Goal: Check status: Check status

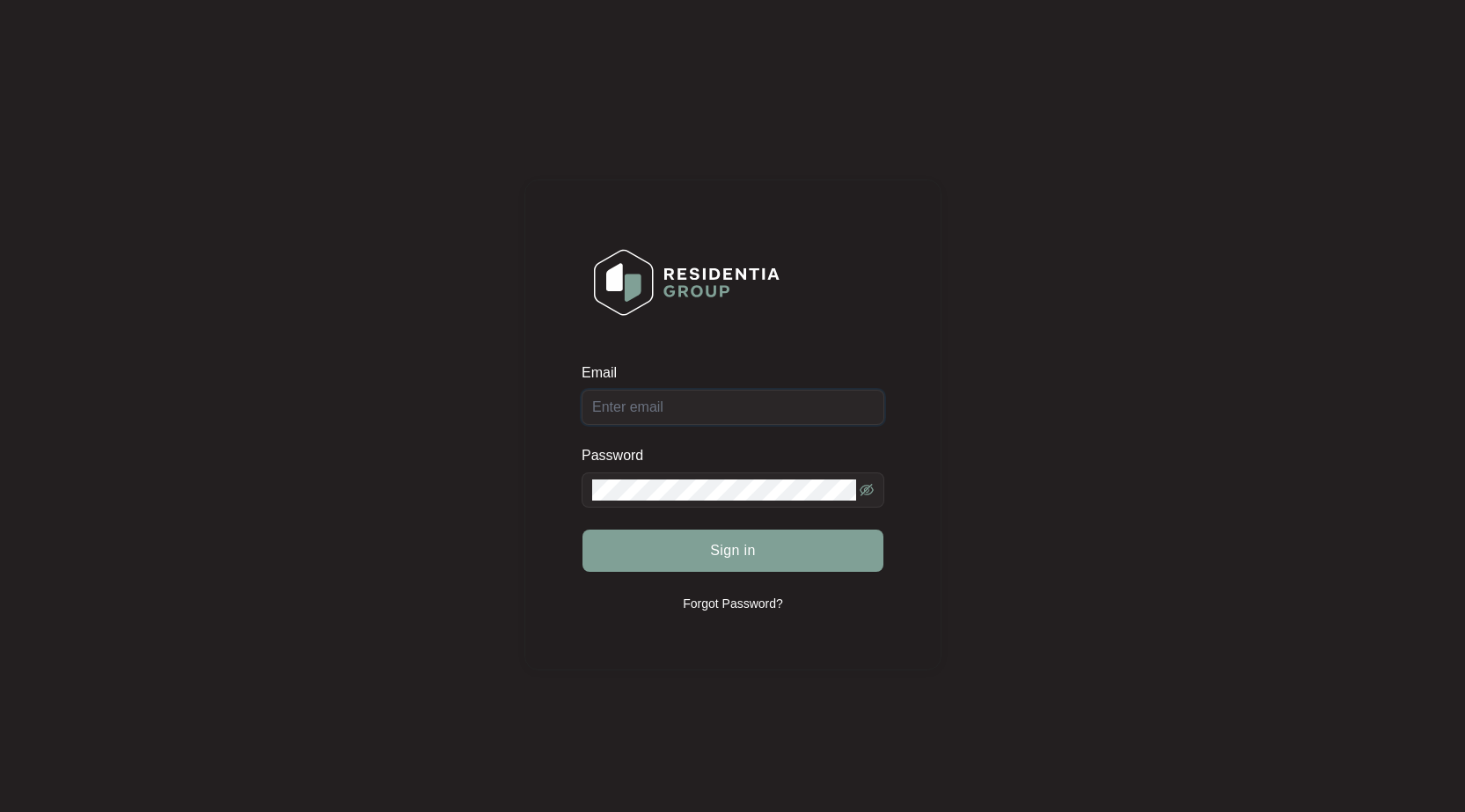
click at [665, 409] on input "Email" at bounding box center [732, 407] width 303 height 36
type input "[EMAIL_ADDRESS][DOMAIN_NAME]"
click at [583, 530] on button "Sign in" at bounding box center [732, 551] width 301 height 42
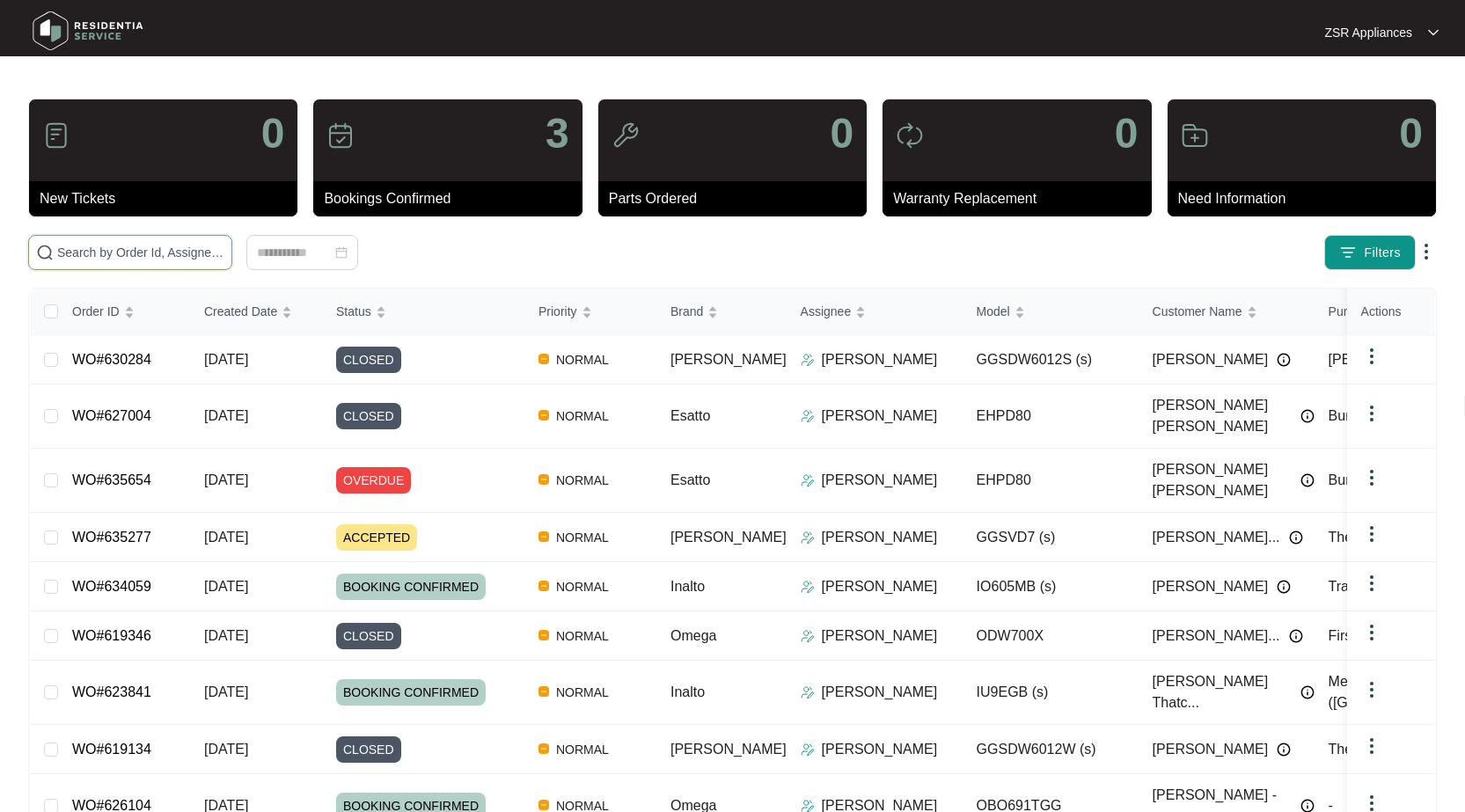
click at [104, 250] on input "text" at bounding box center [141, 252] width 167 height 20
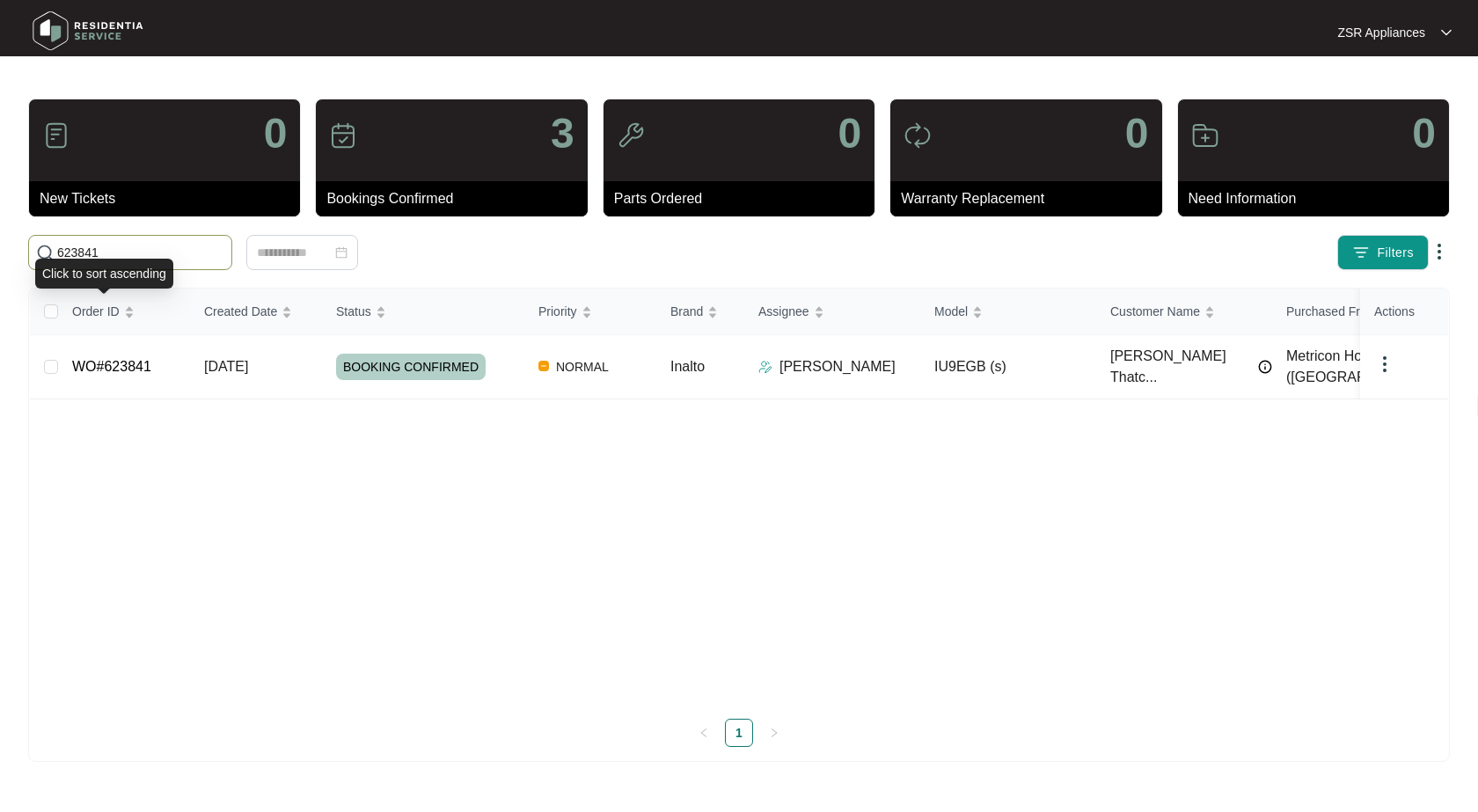
type input "623841"
click at [124, 359] on link "WO#623841" at bounding box center [111, 366] width 80 height 15
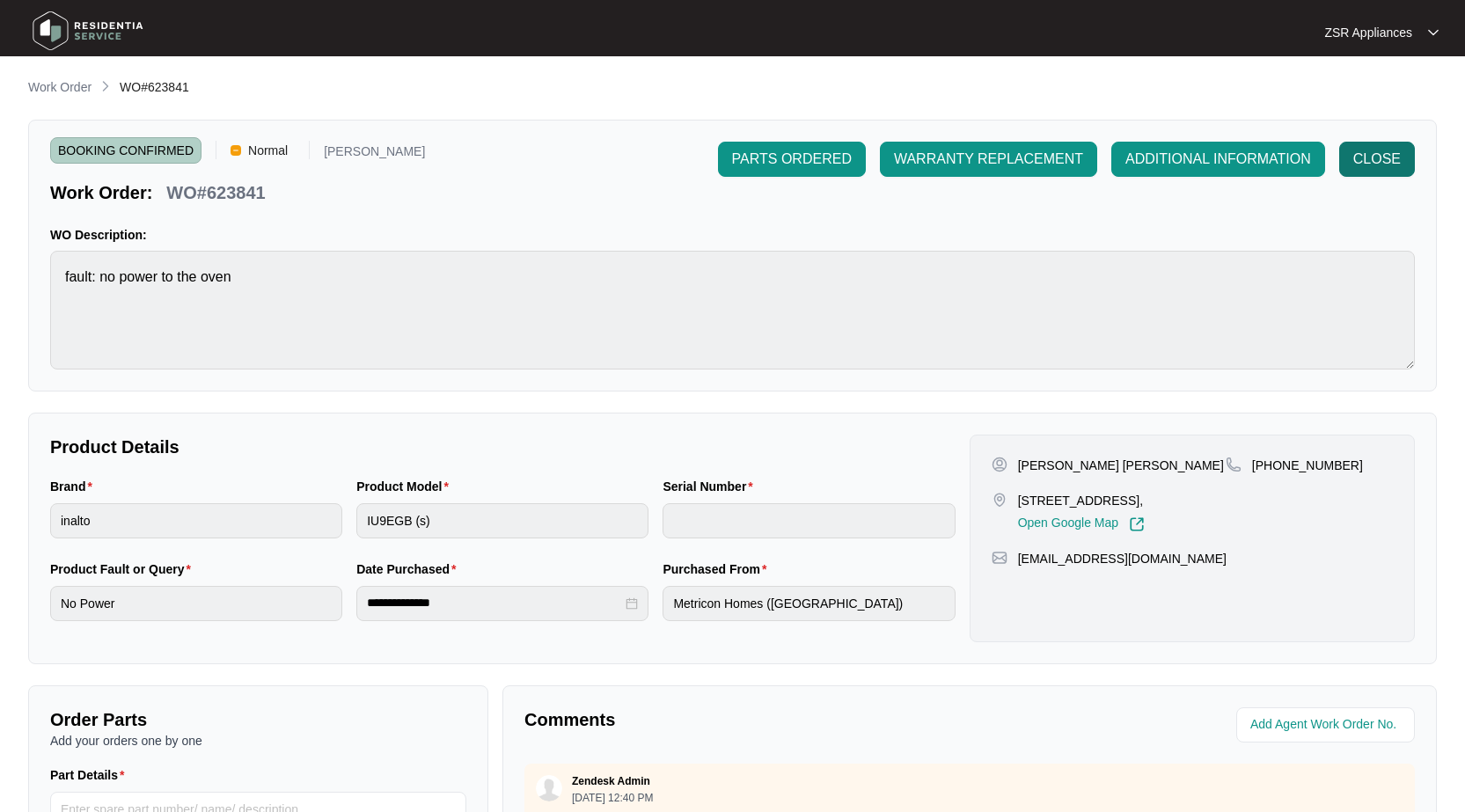
click at [1388, 167] on span "CLOSE" at bounding box center [1377, 159] width 48 height 22
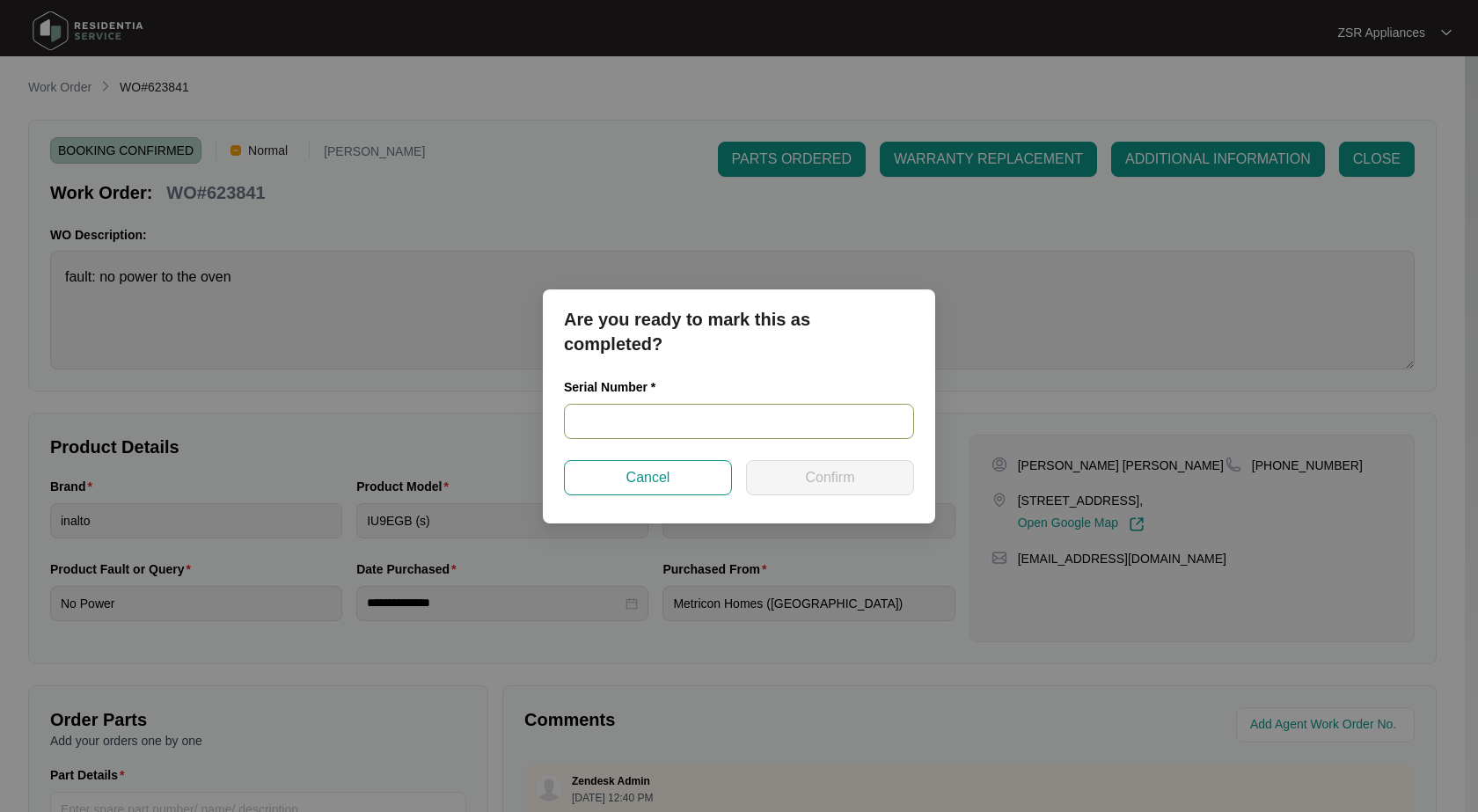
click at [776, 426] on input "text" at bounding box center [739, 421] width 350 height 36
paste input "2023300017"
type input "2023300017"
click at [821, 472] on span "Confirm" at bounding box center [830, 478] width 50 height 22
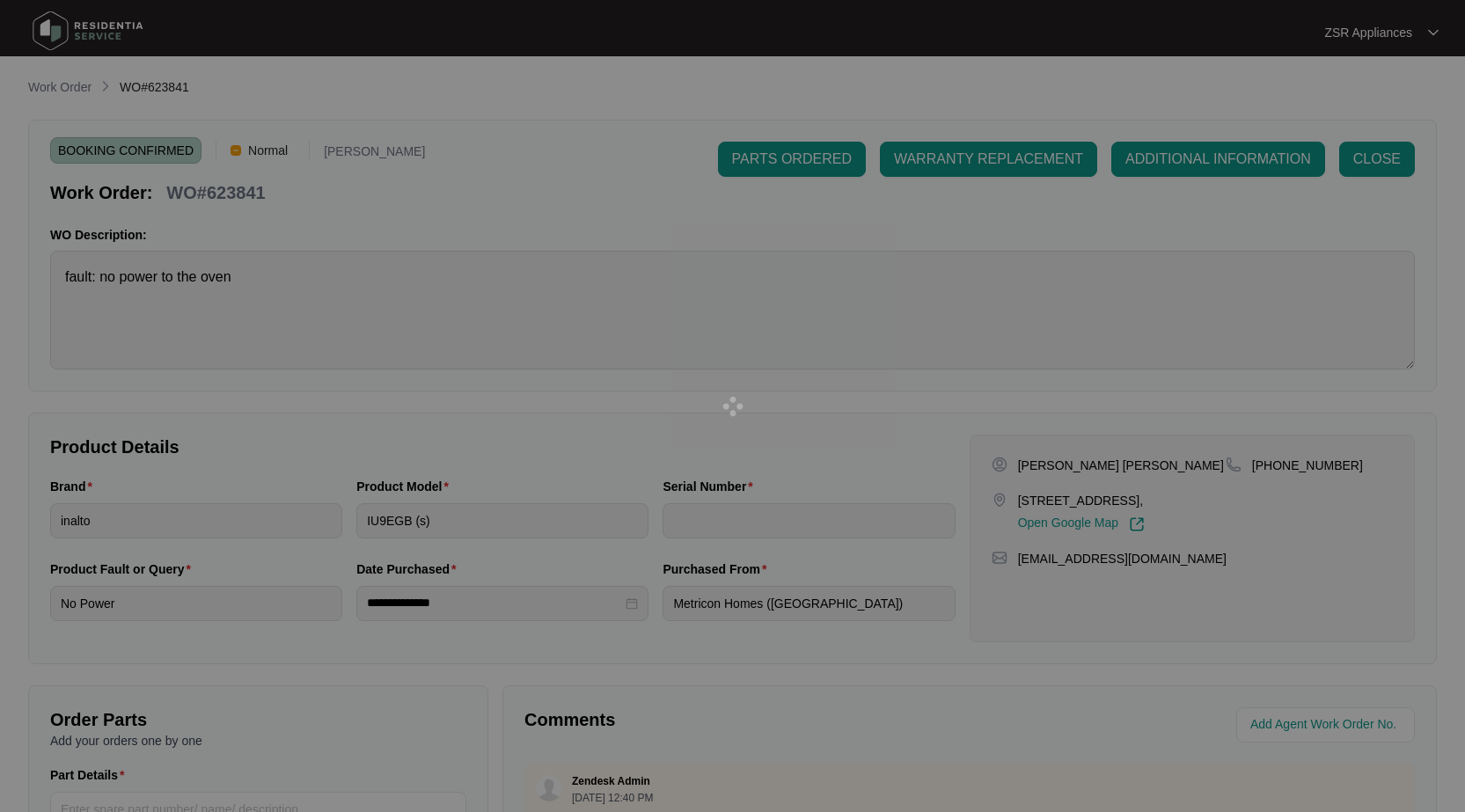
type input "2023300017"
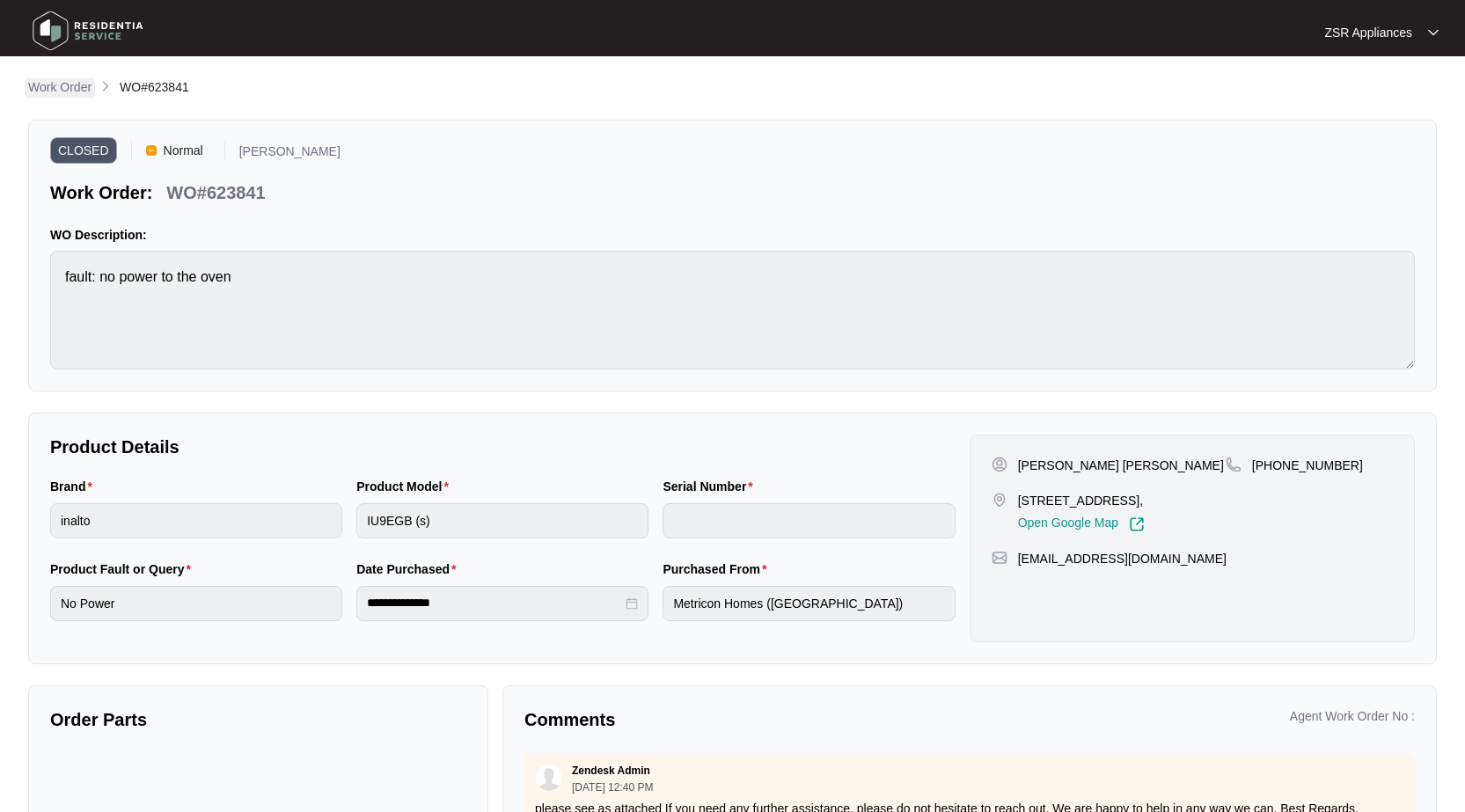
click at [81, 83] on p "Work Order" at bounding box center [60, 87] width 64 height 18
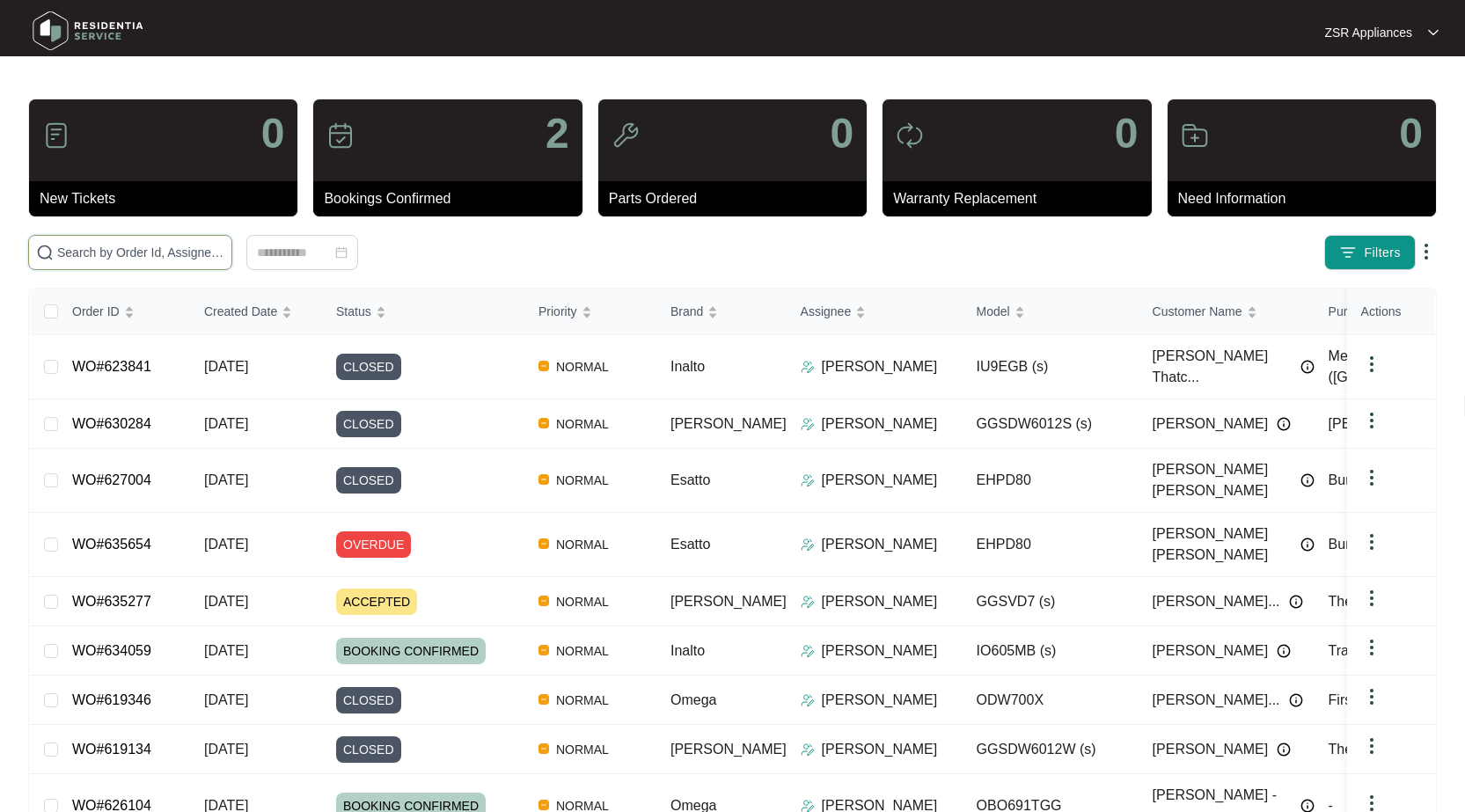
click at [184, 259] on input "text" at bounding box center [141, 252] width 167 height 20
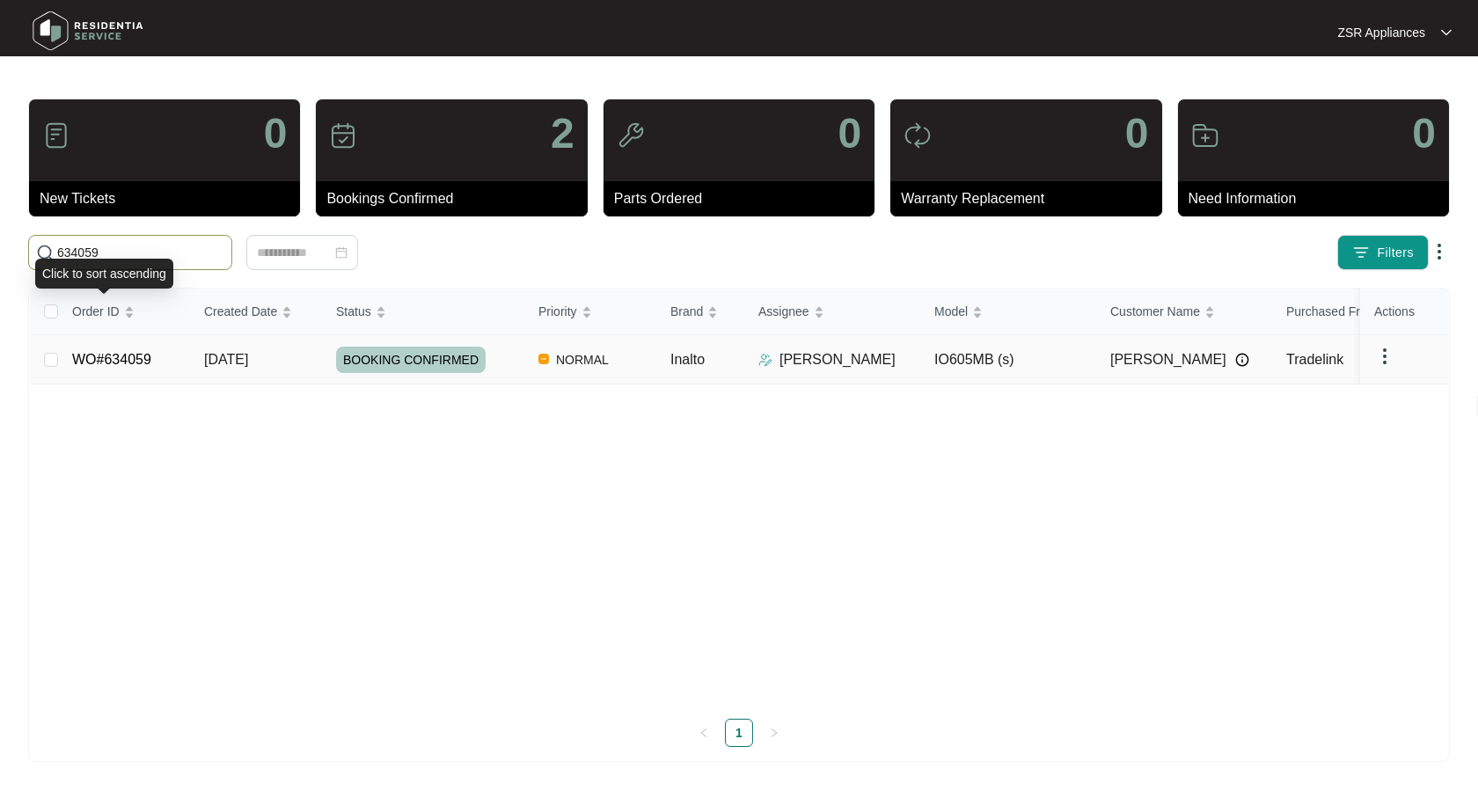
type input "634059"
click at [110, 360] on link "WO#634059" at bounding box center [111, 360] width 80 height 15
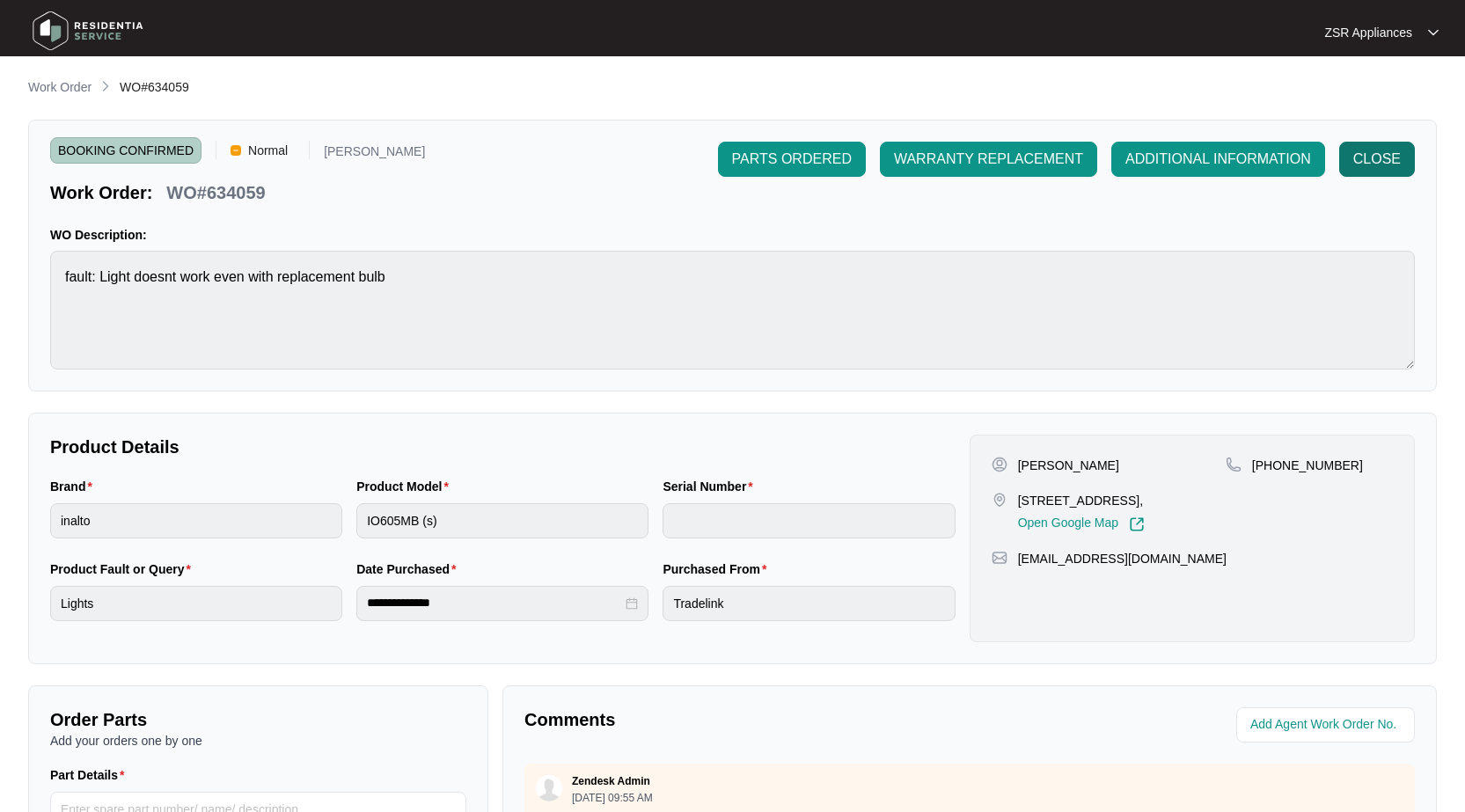
click at [1350, 164] on button "CLOSE" at bounding box center [1377, 159] width 76 height 36
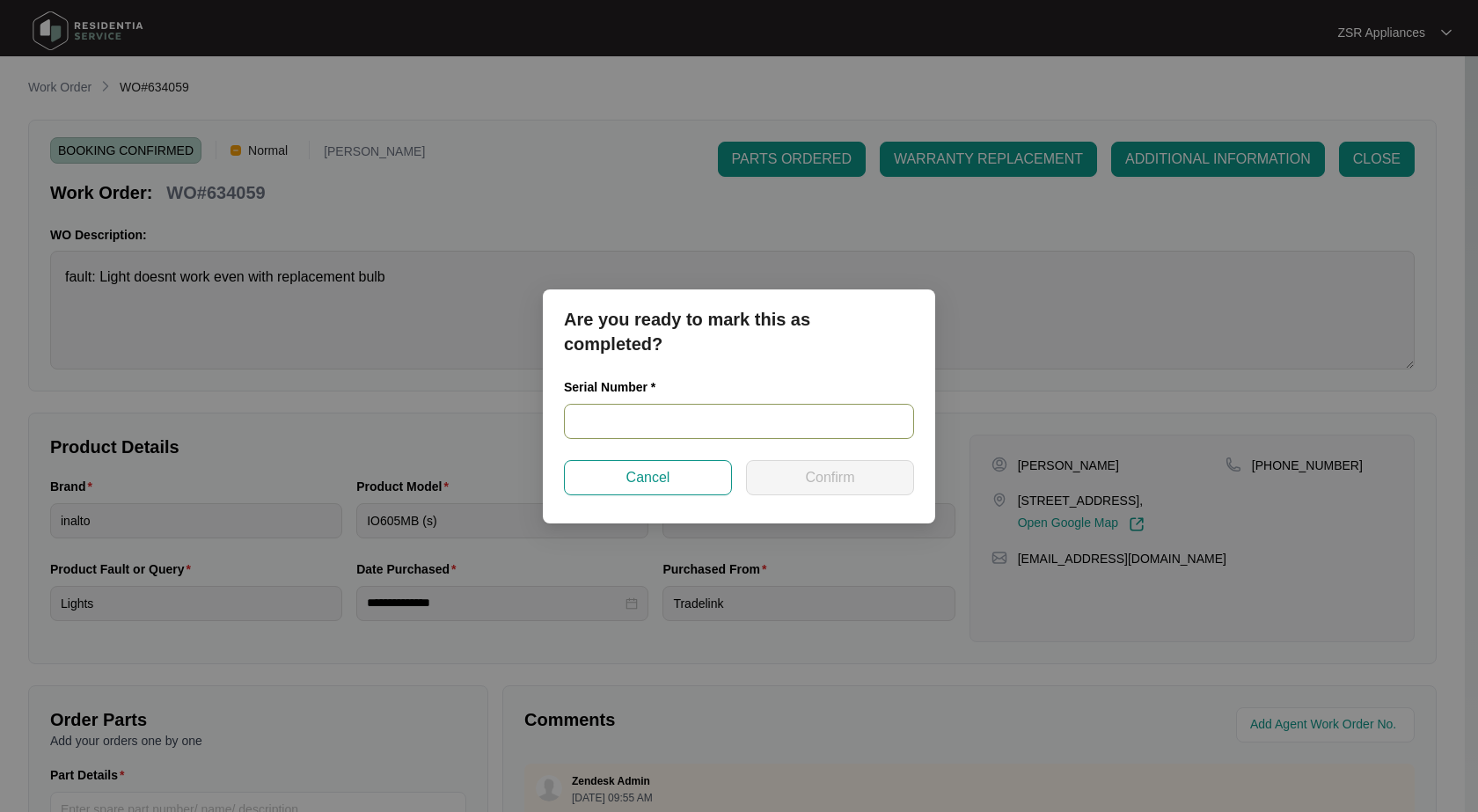
click at [628, 421] on input "text" at bounding box center [739, 421] width 350 height 36
paste input "2023170038"
type input "2023170038"
click at [819, 472] on span "Confirm" at bounding box center [830, 478] width 50 height 22
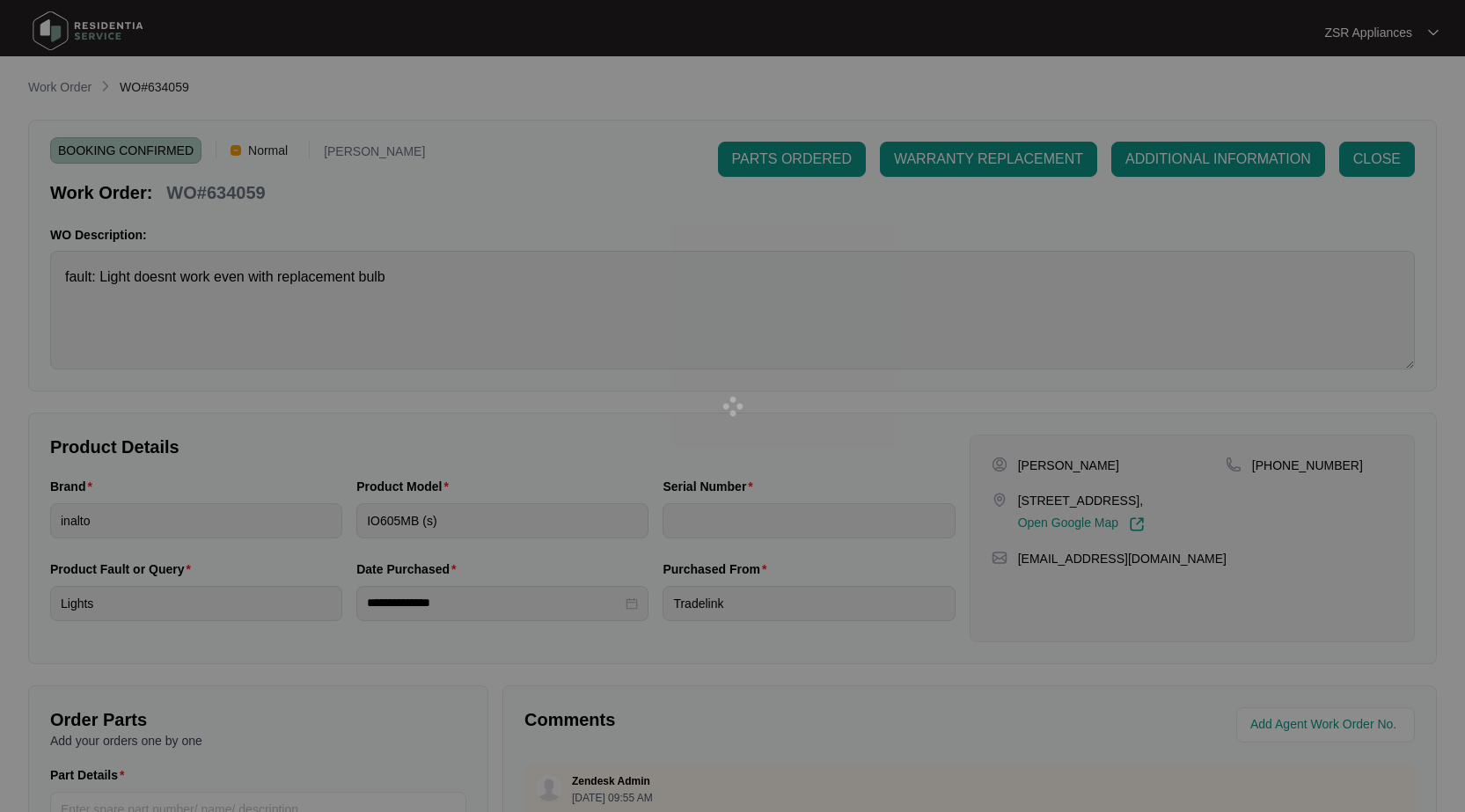
type input "2023170038"
